Goal: Task Accomplishment & Management: Use online tool/utility

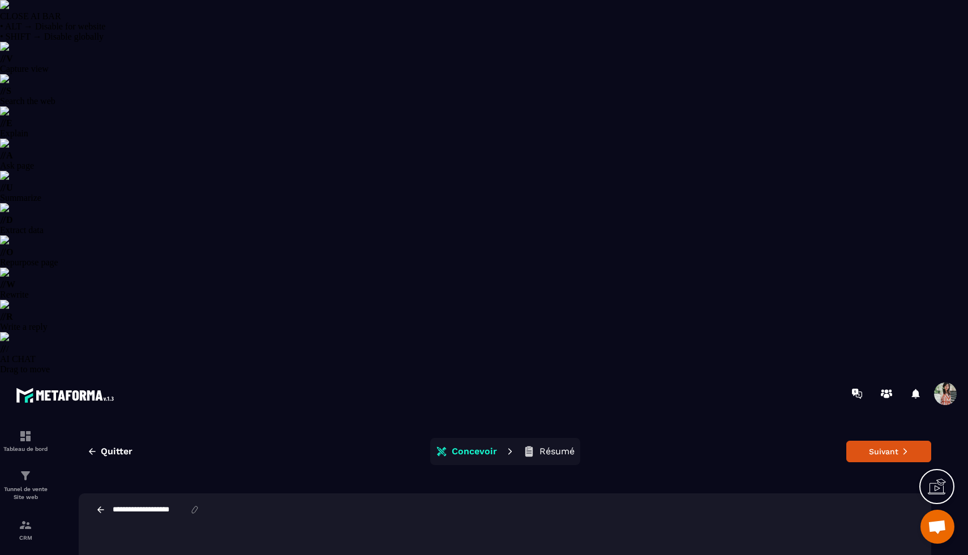
select select "******"
click at [101, 446] on span "Quitter" at bounding box center [117, 451] width 32 height 11
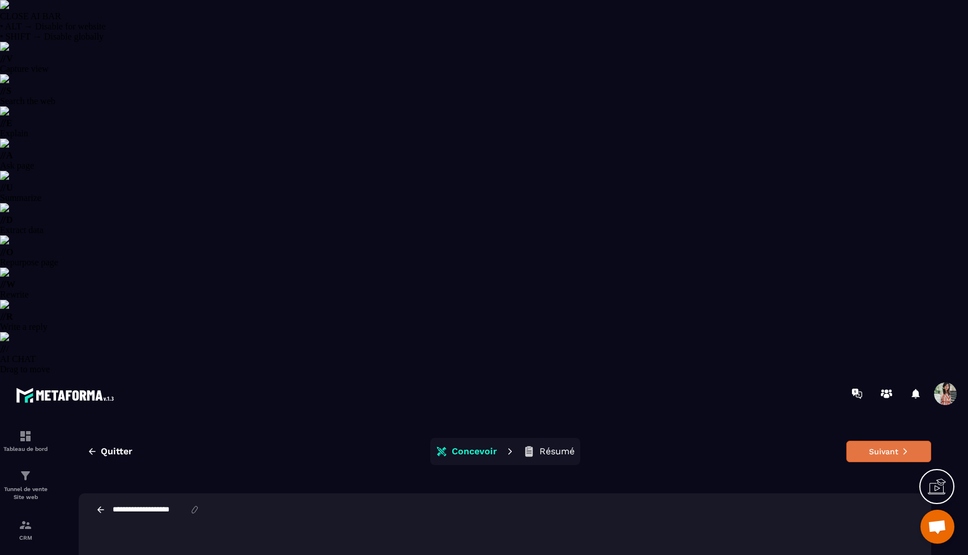
click at [892, 441] on button "Suivant" at bounding box center [888, 452] width 85 height 22
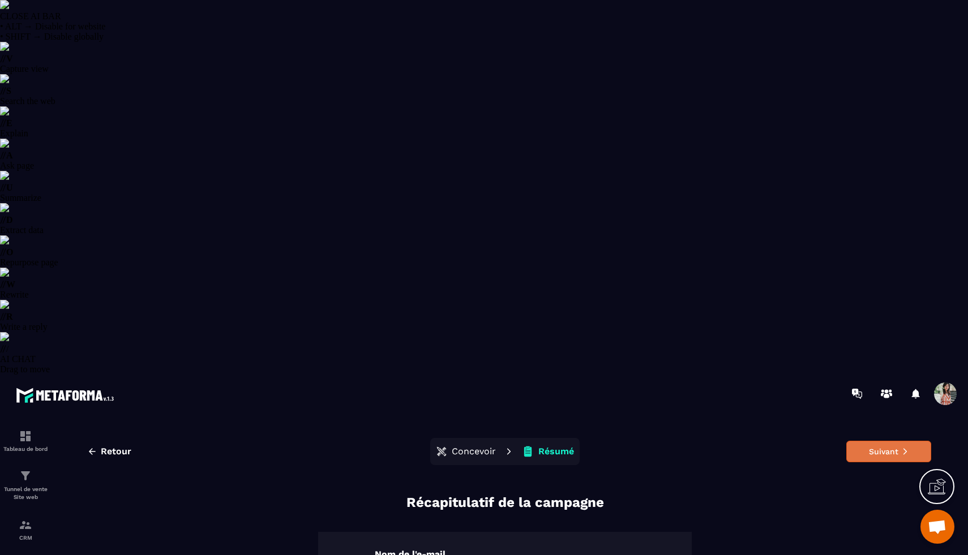
click at [862, 441] on button "Suivant" at bounding box center [888, 452] width 85 height 22
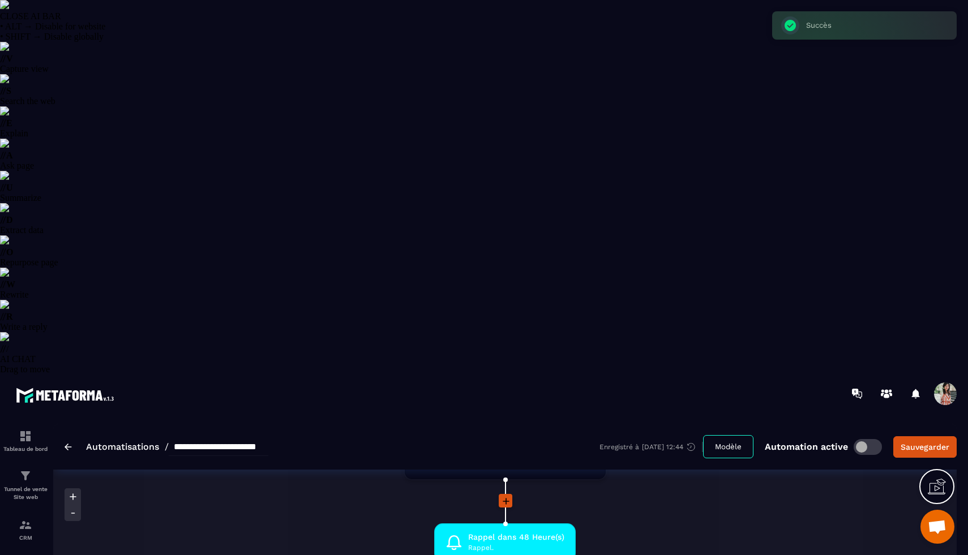
scroll to position [366, 0]
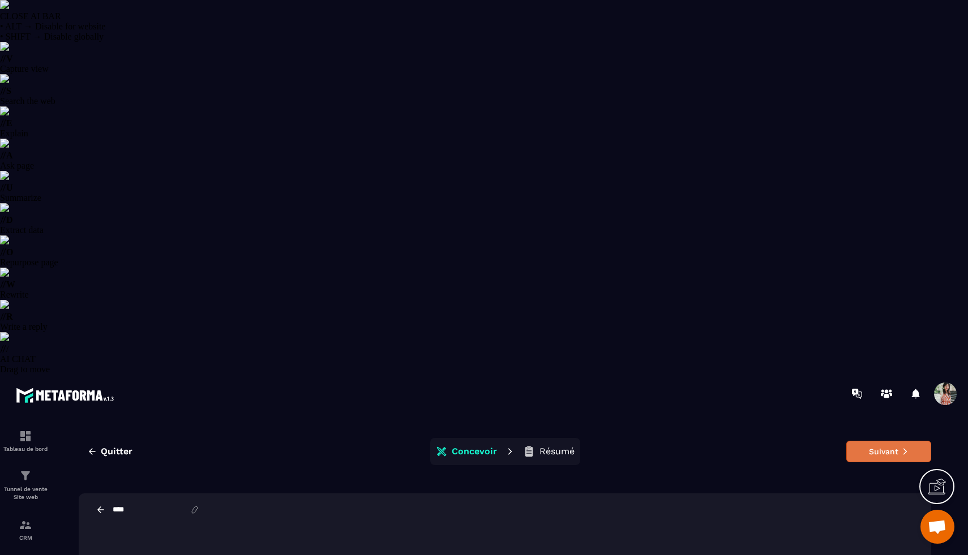
click at [866, 441] on button "Suivant" at bounding box center [888, 452] width 85 height 22
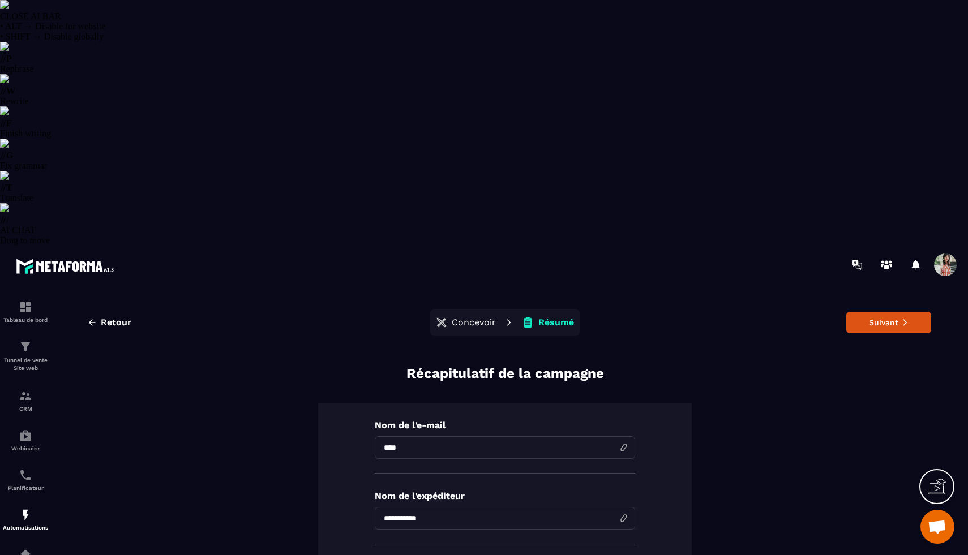
drag, startPoint x: 521, startPoint y: 345, endPoint x: 666, endPoint y: 345, distance: 145.5
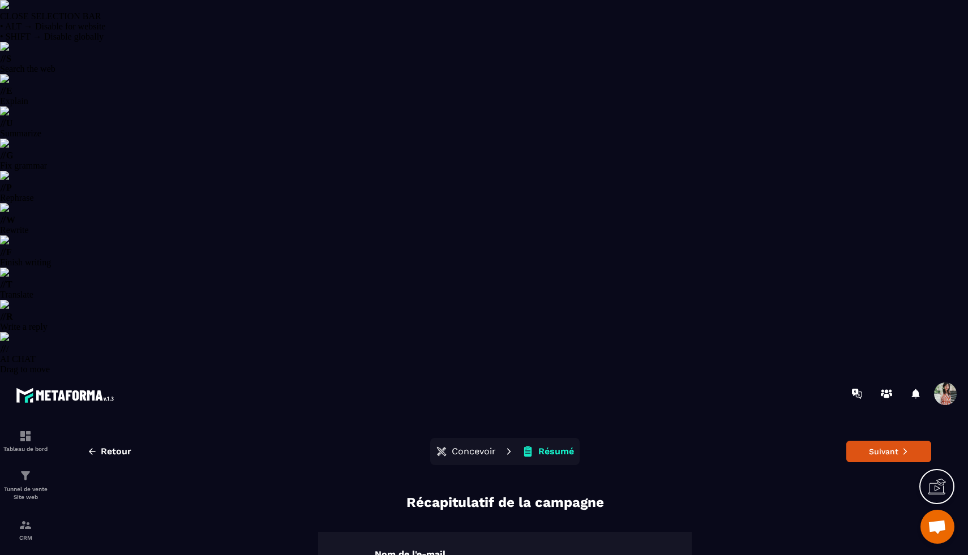
drag, startPoint x: 541, startPoint y: 348, endPoint x: 606, endPoint y: 349, distance: 65.7
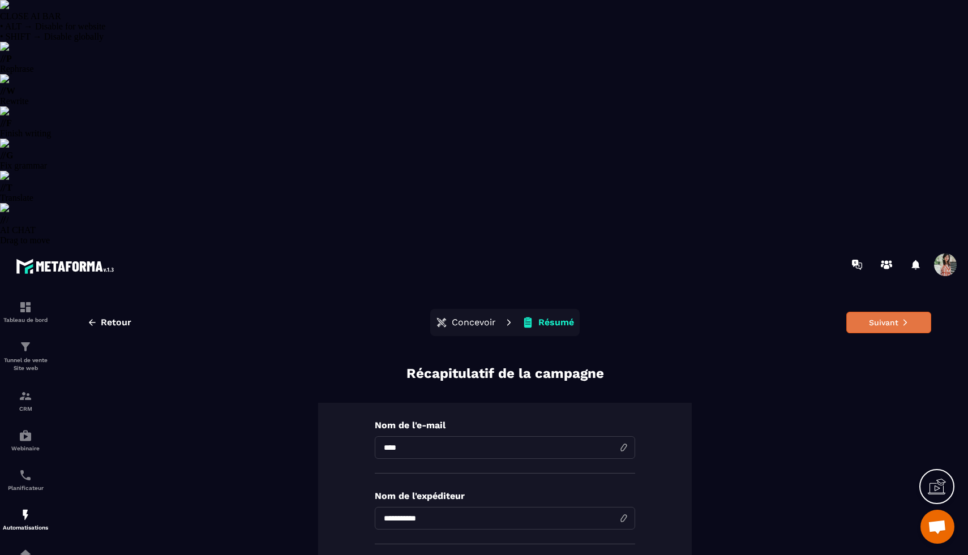
click at [860, 312] on button "Suivant" at bounding box center [888, 323] width 85 height 22
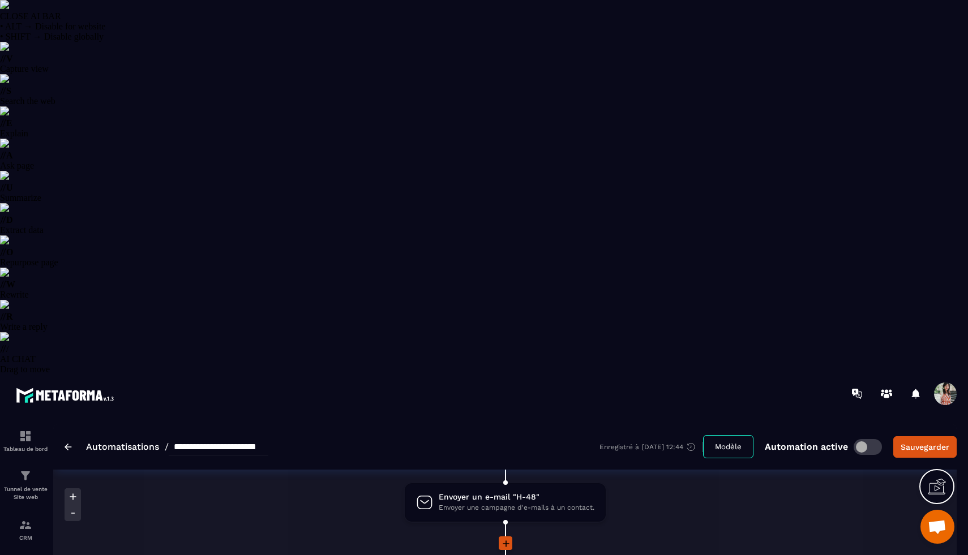
scroll to position [473, 0]
